Goal: Transaction & Acquisition: Purchase product/service

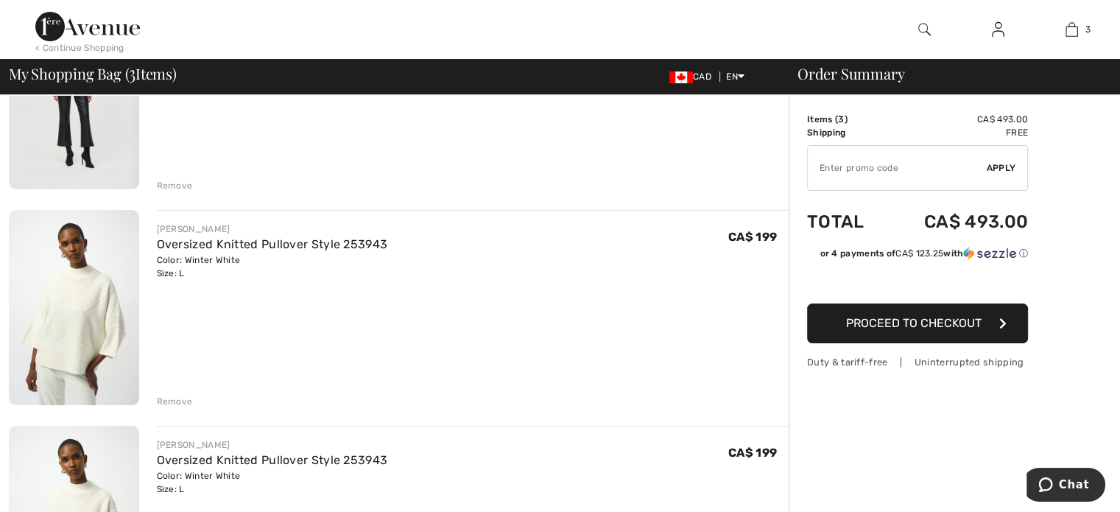
scroll to position [368, 0]
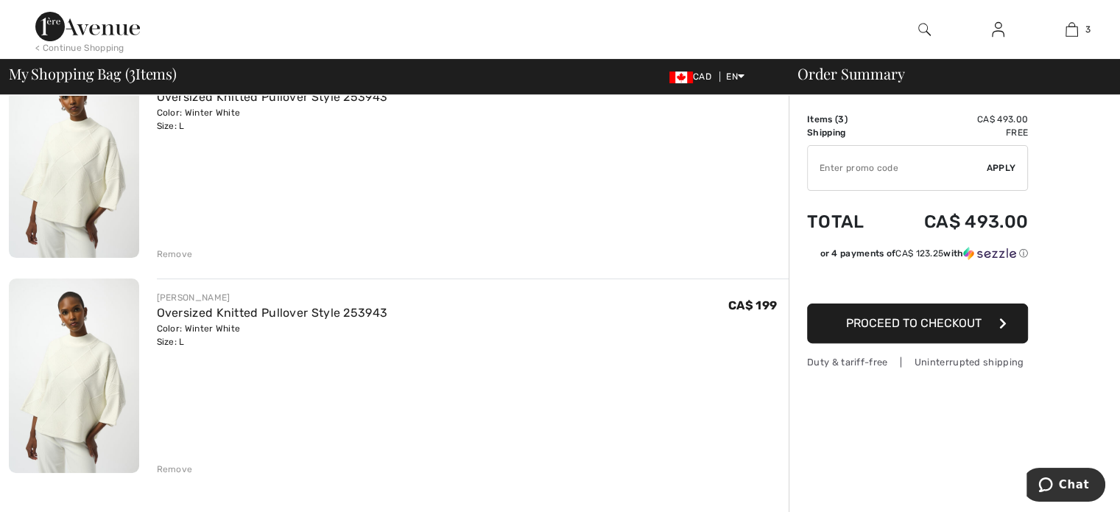
drag, startPoint x: 174, startPoint y: 466, endPoint x: 174, endPoint y: 446, distance: 20.6
click at [174, 465] on div "Remove" at bounding box center [175, 468] width 36 height 13
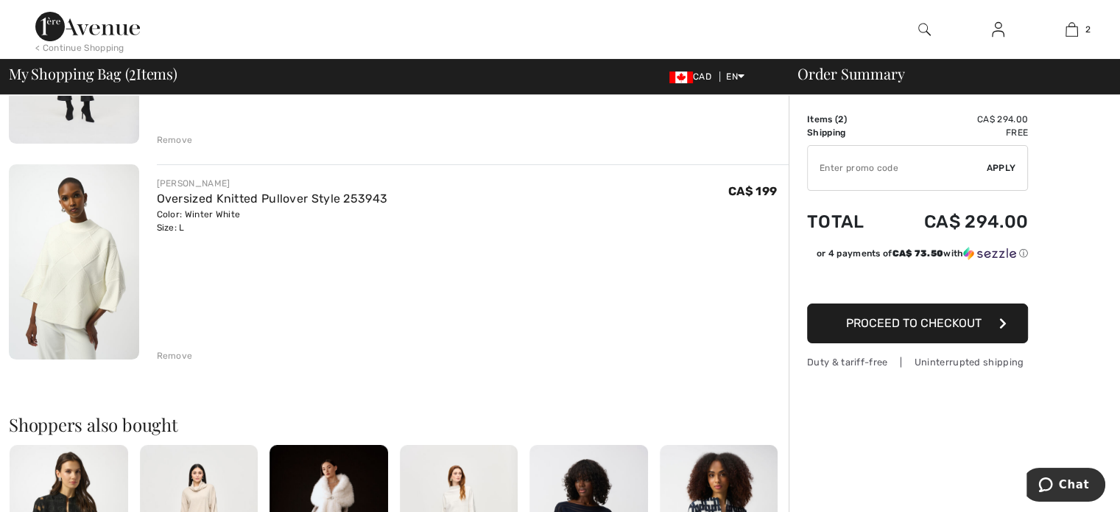
scroll to position [147, 0]
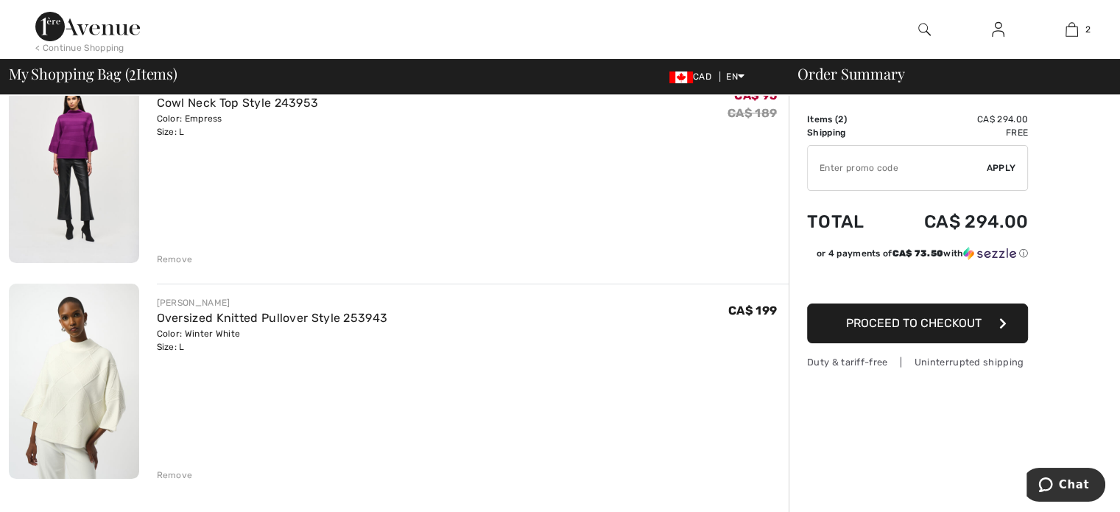
click at [82, 141] on img at bounding box center [74, 165] width 130 height 194
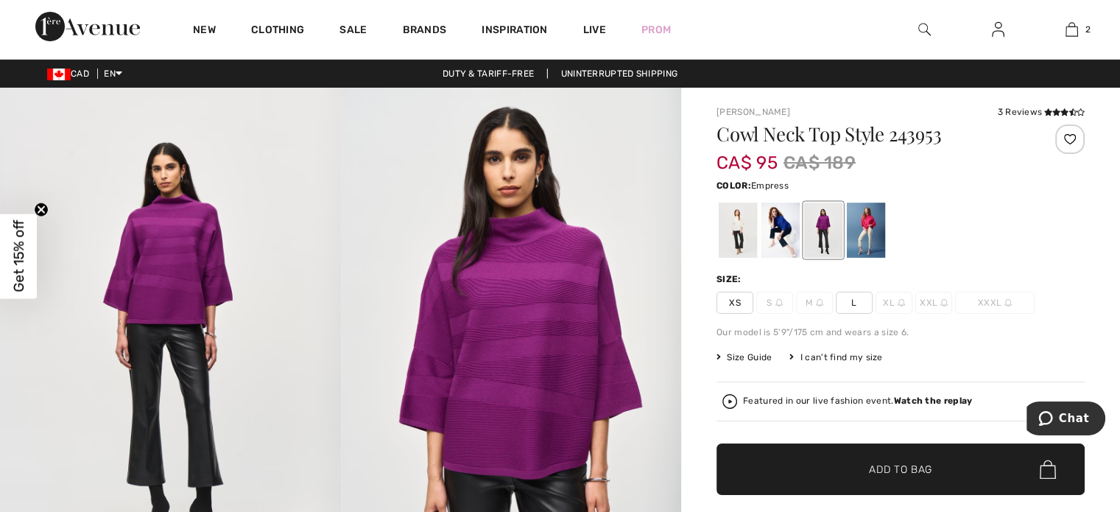
click at [157, 283] on img at bounding box center [170, 343] width 341 height 510
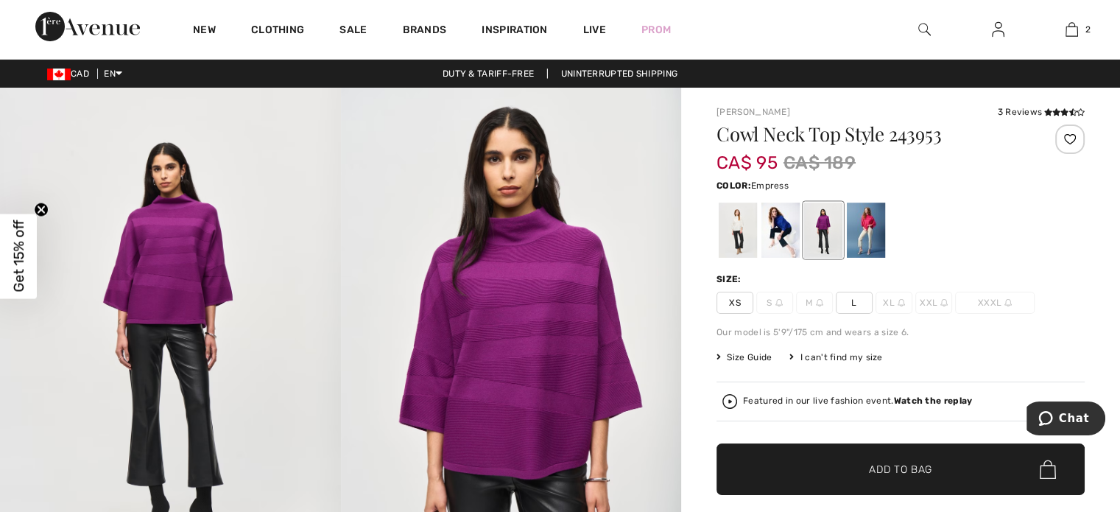
click at [569, 329] on img at bounding box center [511, 343] width 341 height 510
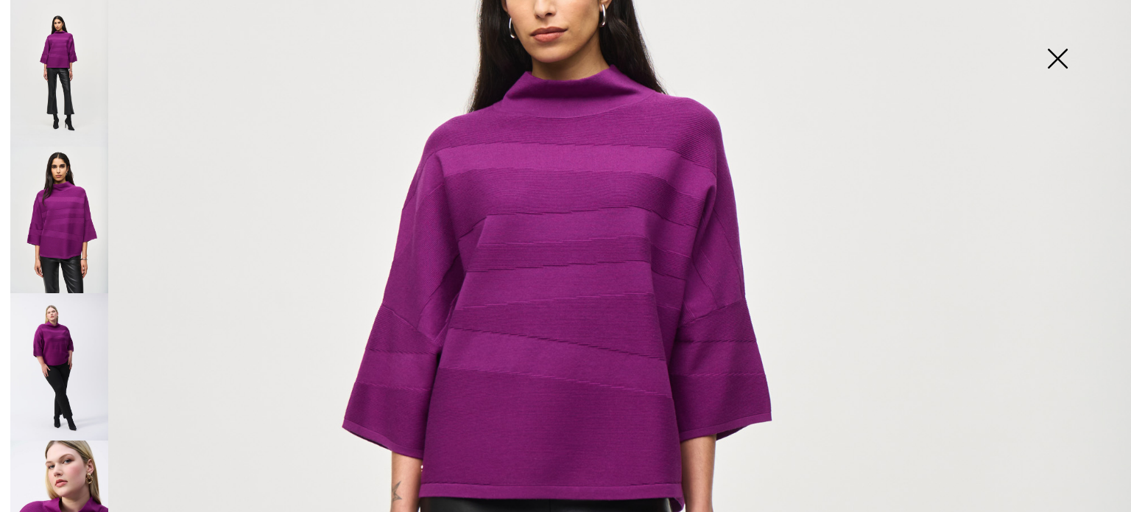
scroll to position [295, 0]
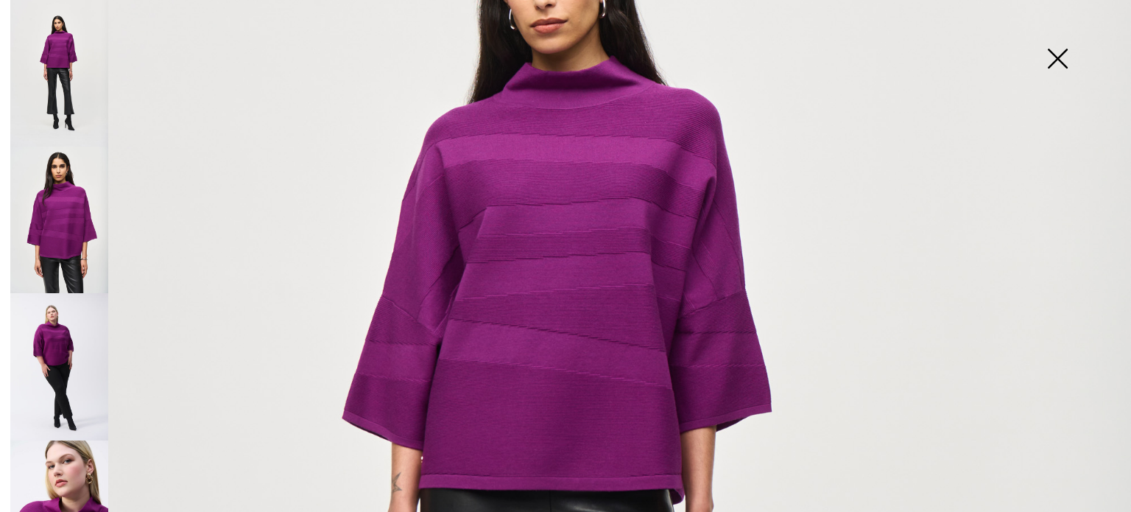
click at [59, 331] on img at bounding box center [59, 366] width 98 height 147
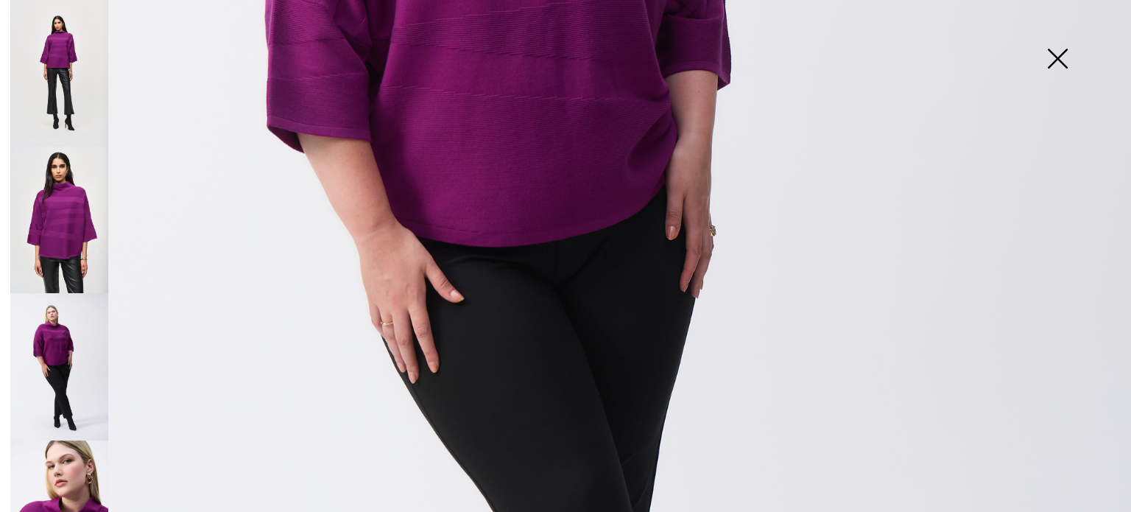
scroll to position [589, 0]
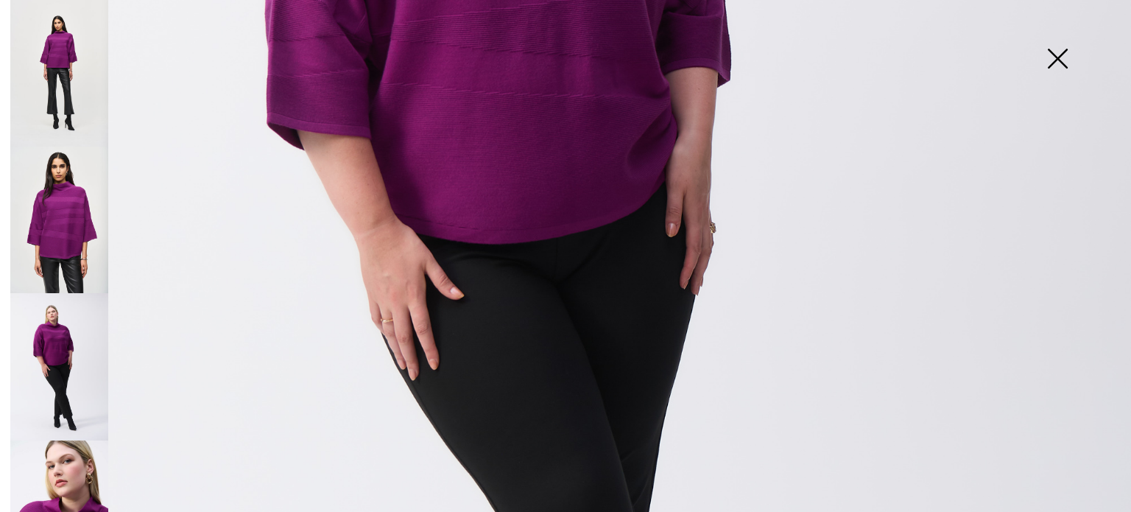
click at [71, 491] on img at bounding box center [59, 513] width 98 height 147
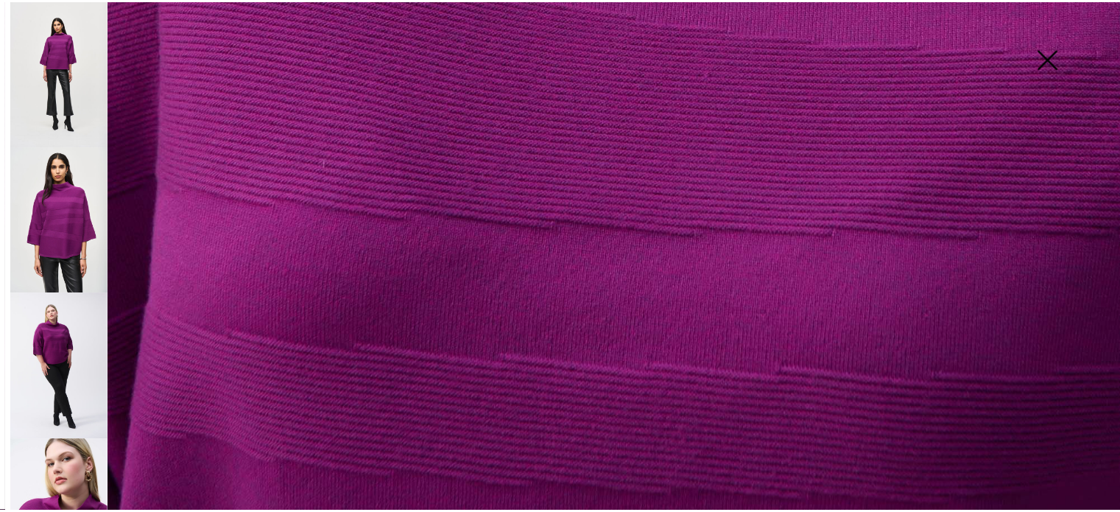
scroll to position [1167, 0]
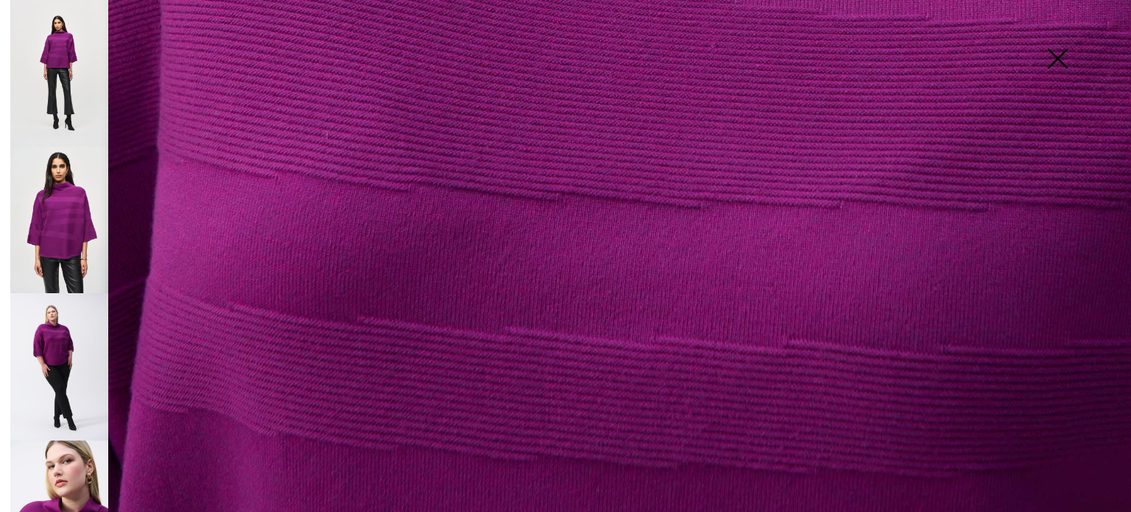
click at [1058, 61] on img at bounding box center [1058, 60] width 74 height 76
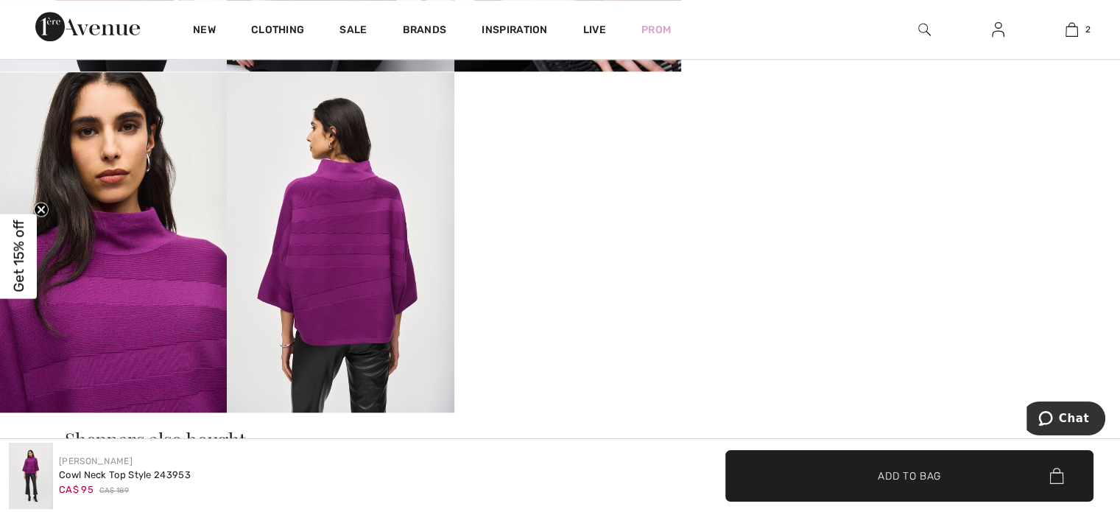
scroll to position [1031, 0]
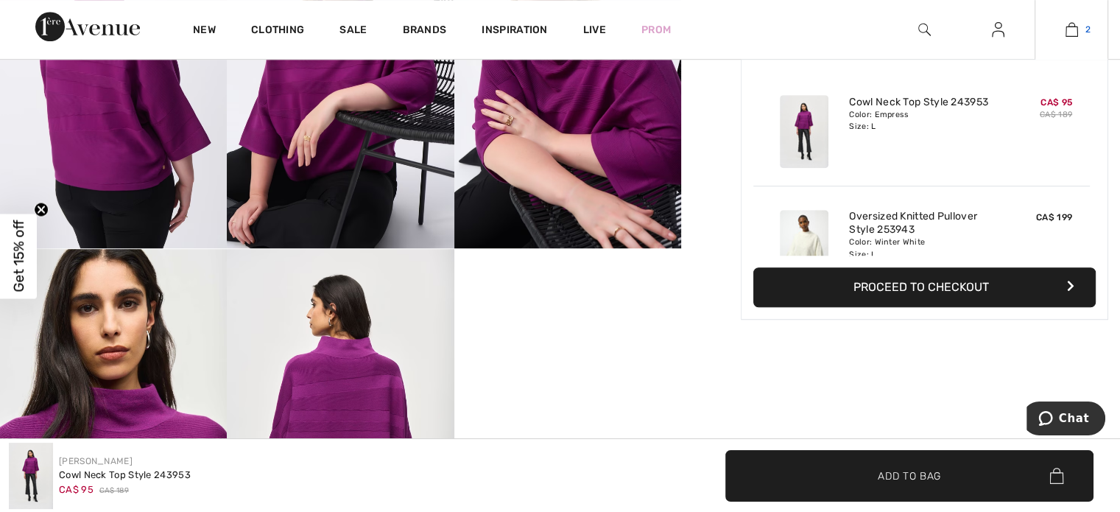
click at [1072, 32] on img at bounding box center [1072, 30] width 13 height 18
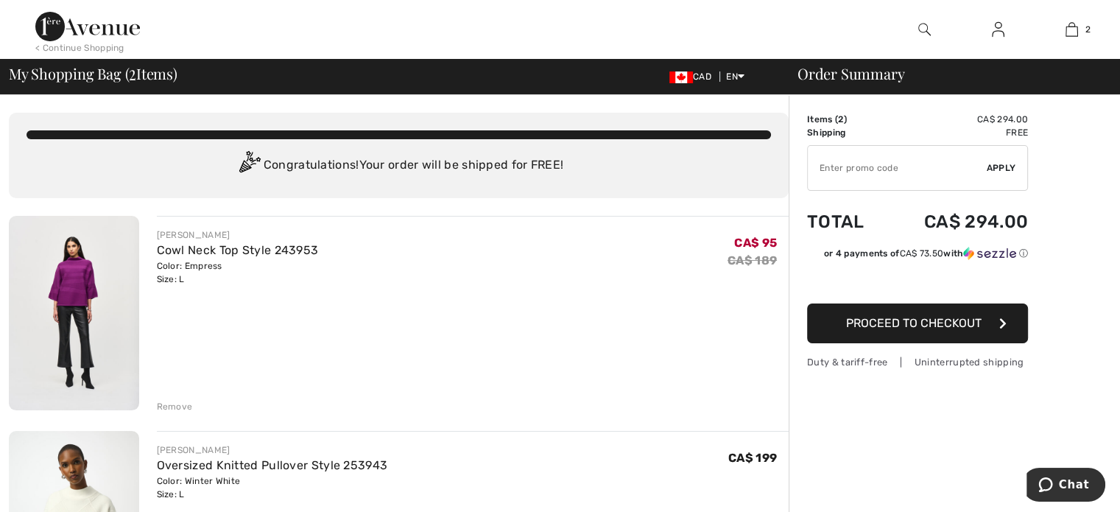
click at [932, 328] on span "Proceed to Checkout" at bounding box center [914, 323] width 136 height 14
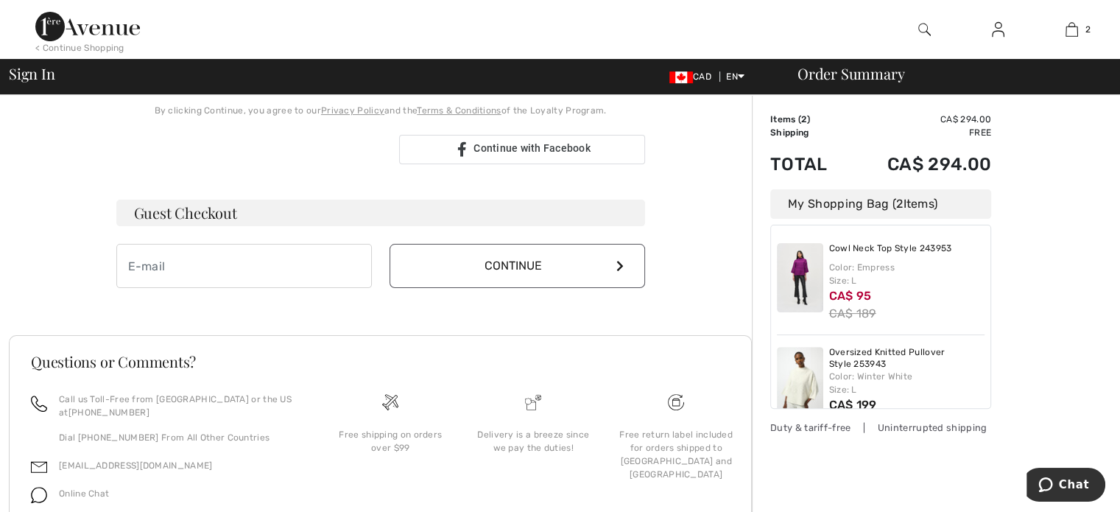
scroll to position [368, 0]
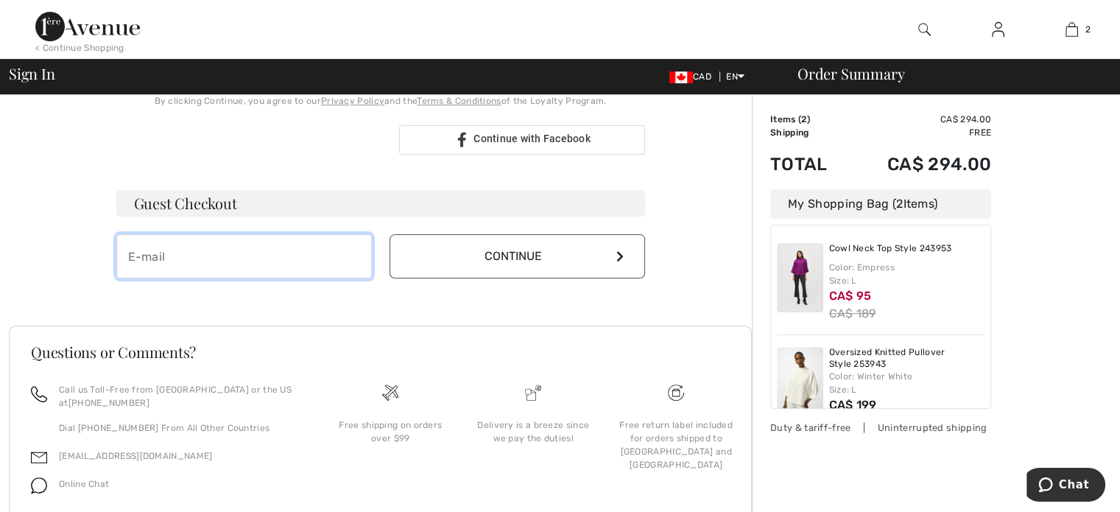
click at [246, 257] on input "email" at bounding box center [244, 256] width 256 height 44
type input "donna@affinityresourcemanagement.com"
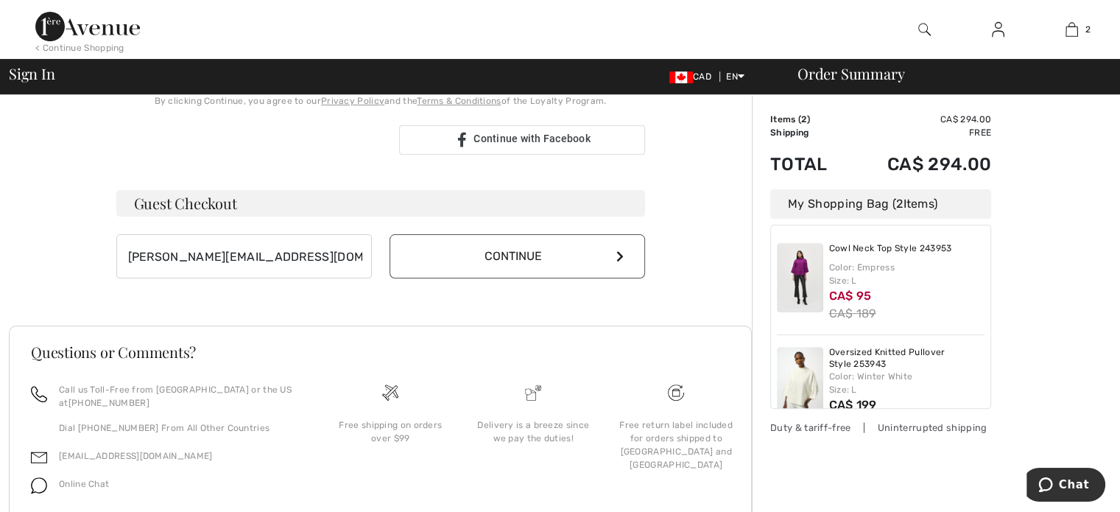
drag, startPoint x: 586, startPoint y: 259, endPoint x: 578, endPoint y: 264, distance: 9.6
click at [586, 259] on button "Continue" at bounding box center [518, 256] width 256 height 44
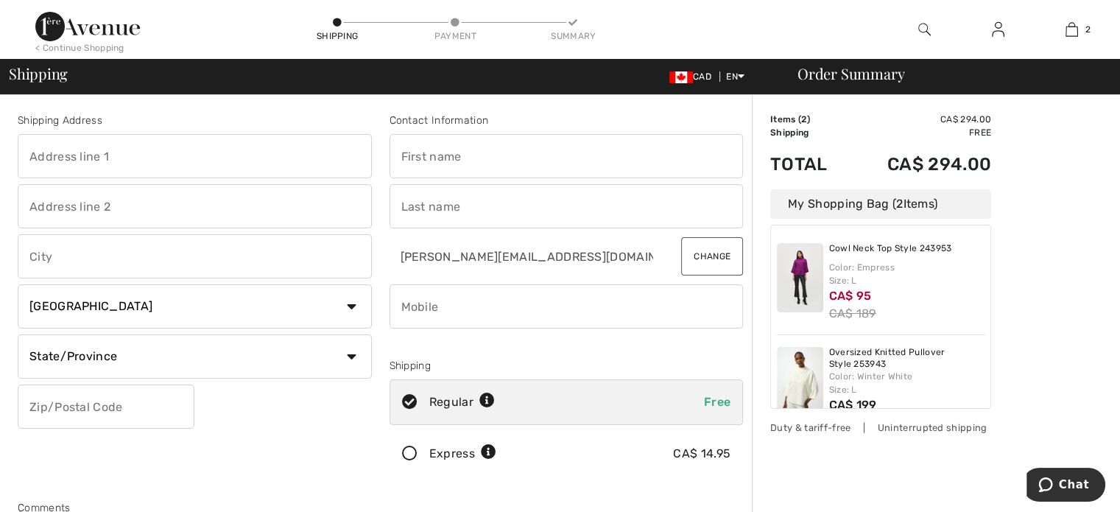
click at [165, 158] on input "text" at bounding box center [195, 156] width 354 height 44
type input "[STREET_ADDRESS]"
type input "9 - 701"
type input "Etobicoke"
select select "ON"
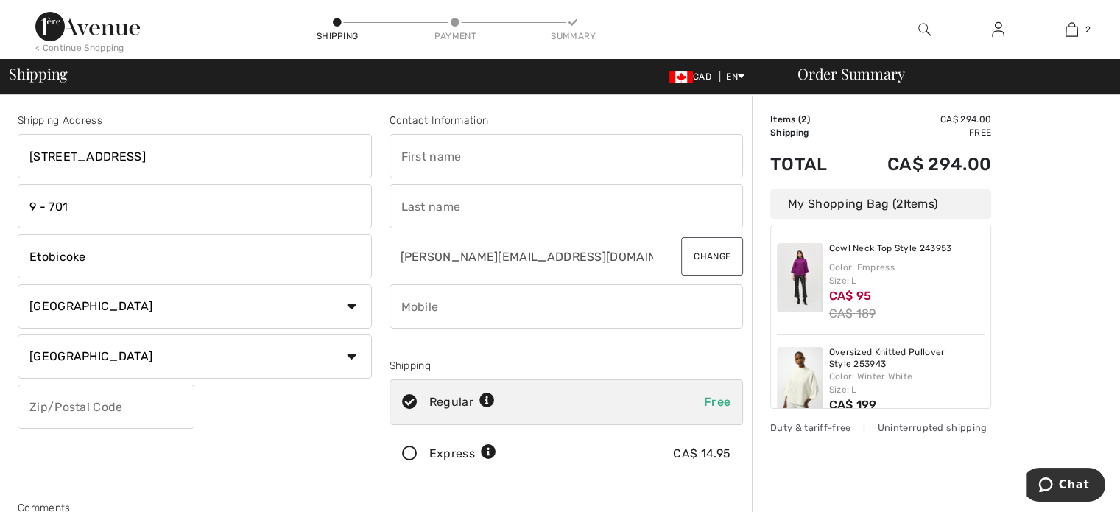
type input "M9A 0A6"
type input "Bohdana"
type input "Ihnatowycz"
type input "9052739559"
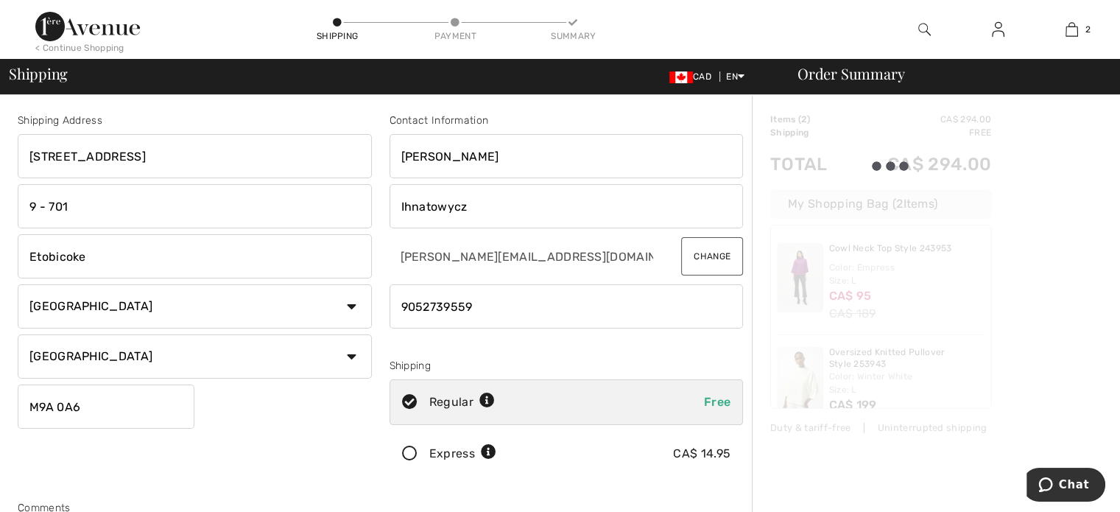
type input "M9A0A6"
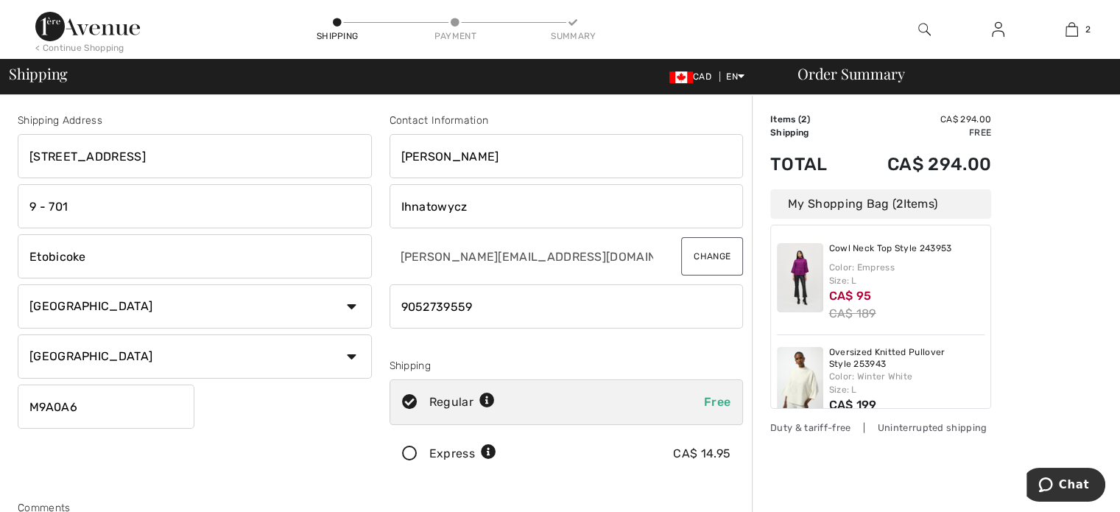
drag, startPoint x: 71, startPoint y: 203, endPoint x: 0, endPoint y: 208, distance: 71.7
drag, startPoint x: 476, startPoint y: 303, endPoint x: 383, endPoint y: 305, distance: 93.6
click at [383, 305] on div "Contact Information Bohdana Ihnatowycz donna@affinityresourcemanagement.com Cha…" at bounding box center [567, 298] width 372 height 370
type input "4164525174"
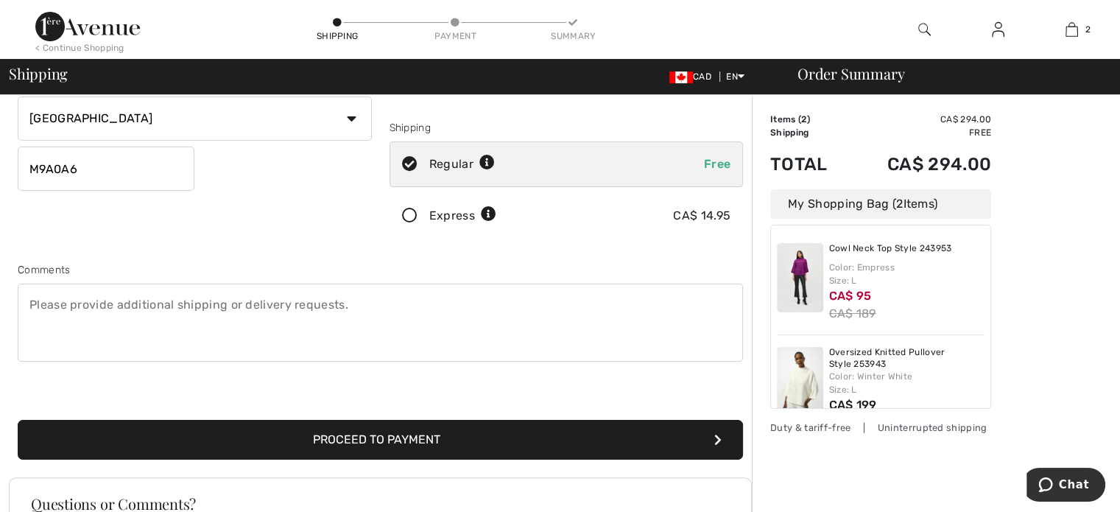
scroll to position [240, 0]
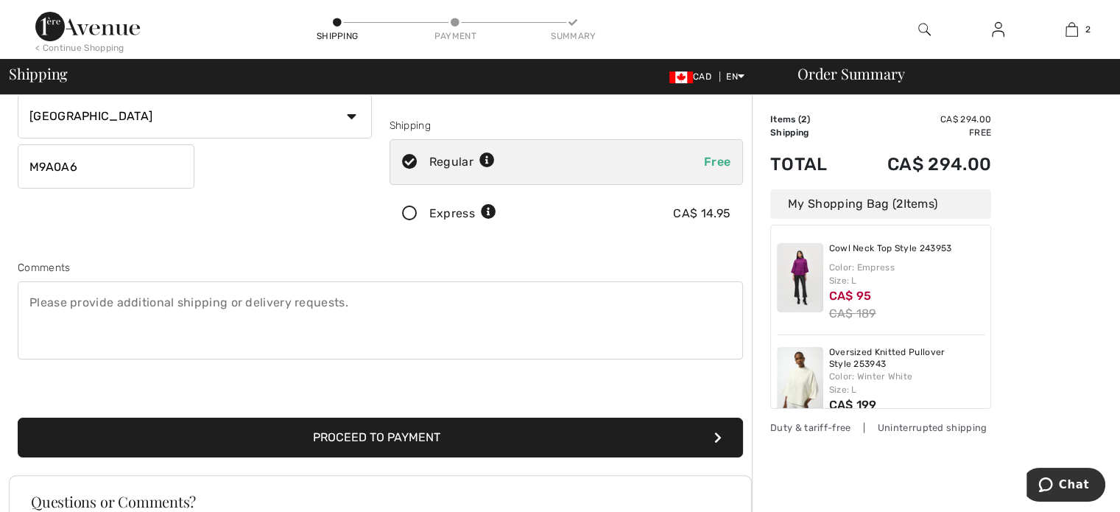
click at [432, 435] on button "Proceed to Payment" at bounding box center [380, 438] width 725 height 40
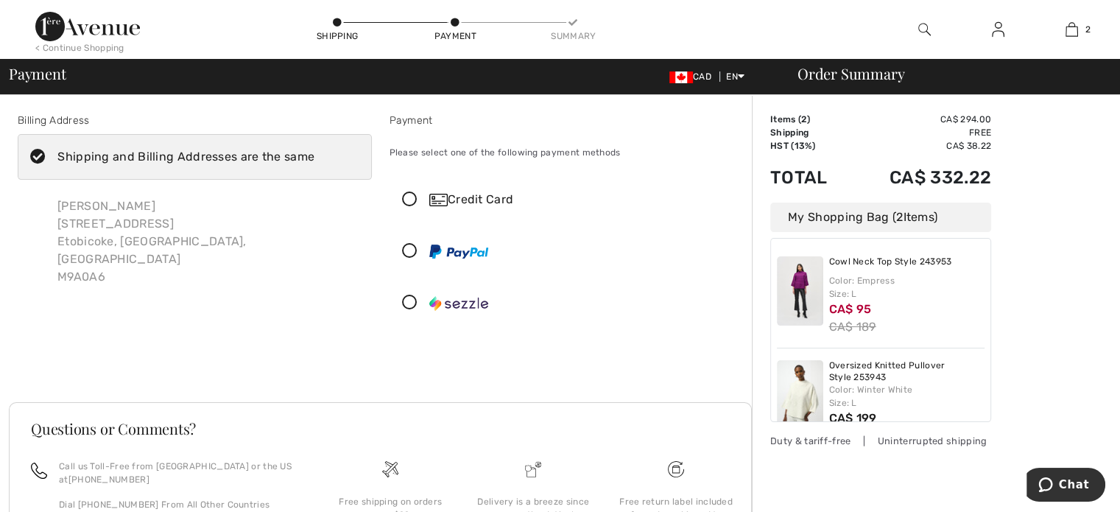
click at [409, 197] on icon at bounding box center [409, 199] width 39 height 15
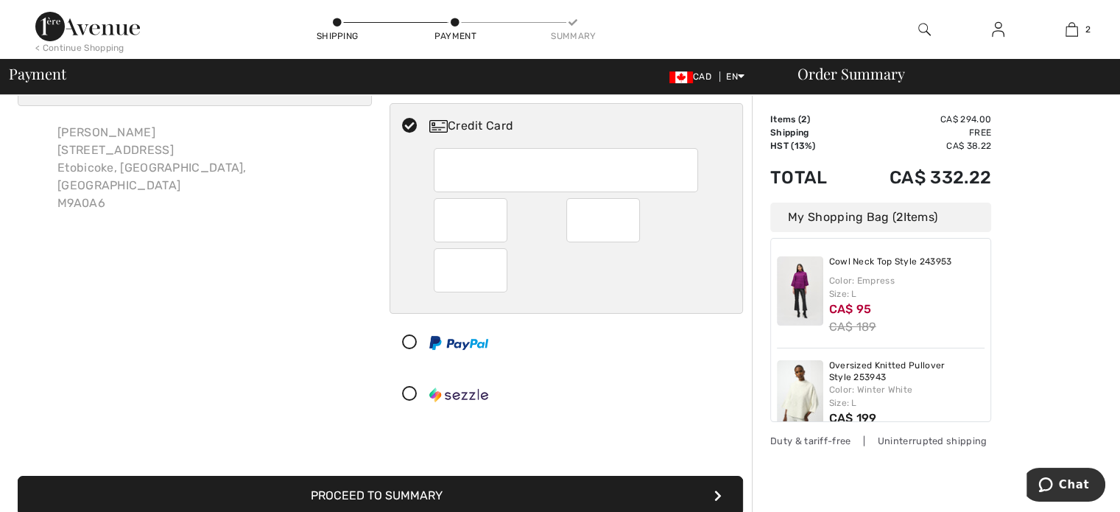
scroll to position [147, 0]
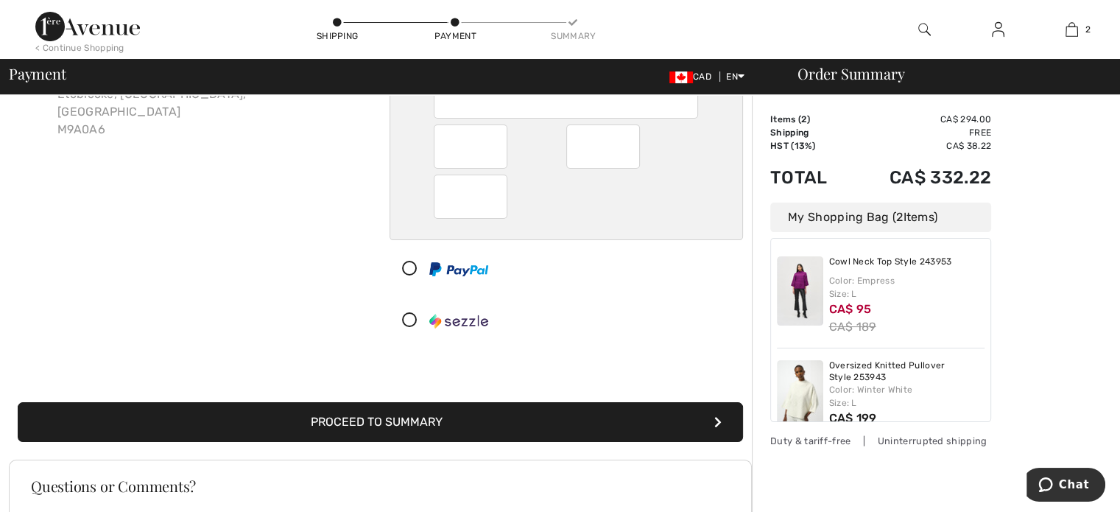
click at [461, 426] on button "Proceed to Summary" at bounding box center [380, 422] width 725 height 40
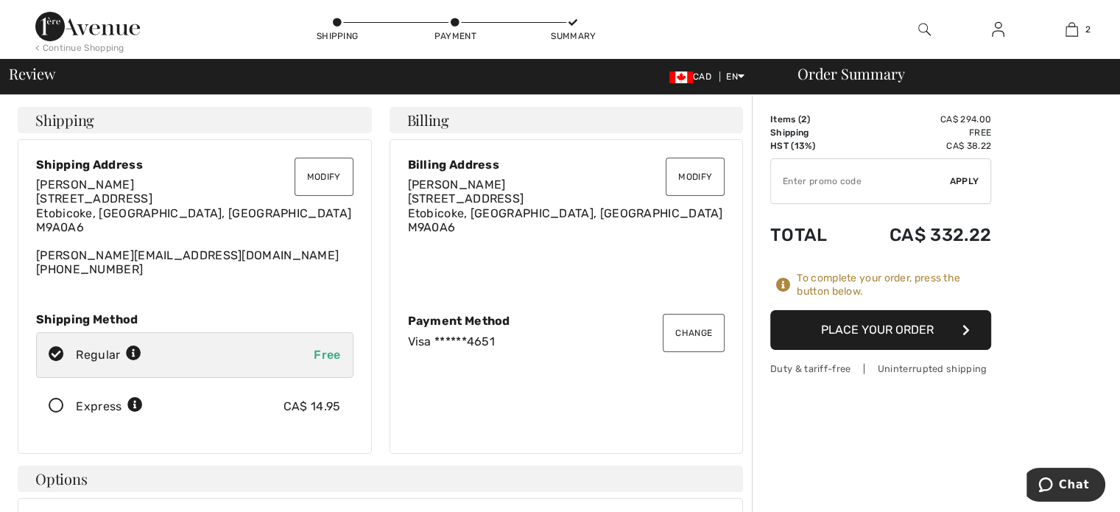
click at [848, 333] on button "Place Your Order" at bounding box center [880, 330] width 221 height 40
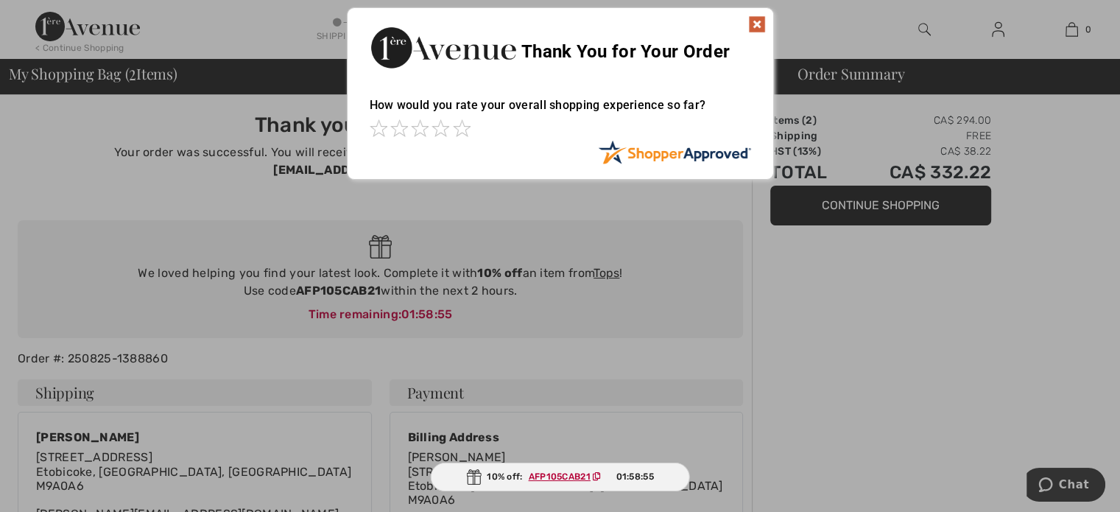
click at [555, 476] on ins "AFP105CAB21" at bounding box center [560, 476] width 62 height 10
click at [757, 21] on img at bounding box center [757, 24] width 18 height 18
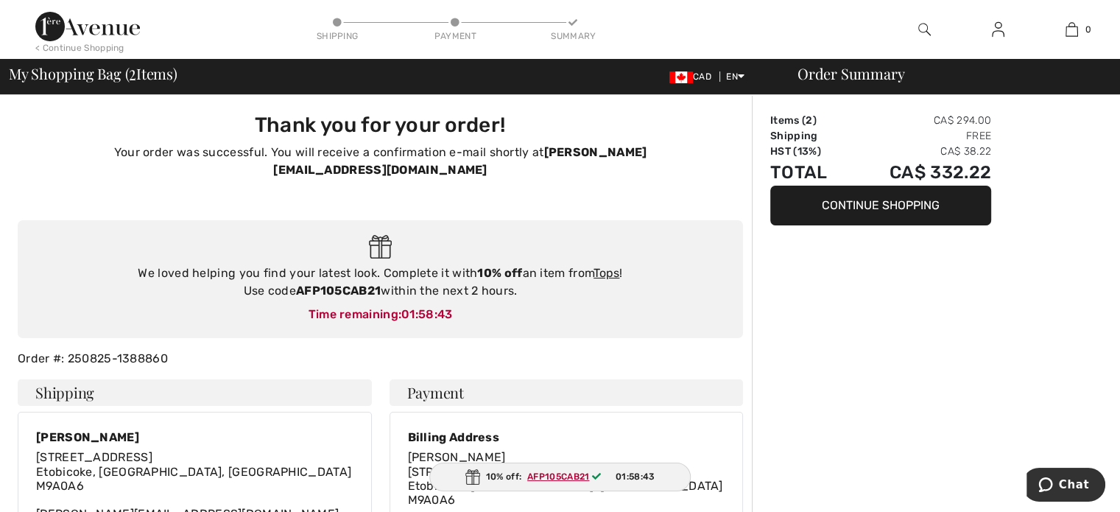
drag, startPoint x: 1117, startPoint y: 220, endPoint x: 1127, endPoint y: 153, distance: 67.7
click at [1119, 159] on html "We value your privacy We use cookies to enhance your browsing experience, serve…" at bounding box center [560, 256] width 1120 height 512
